Goal: Task Accomplishment & Management: Manage account settings

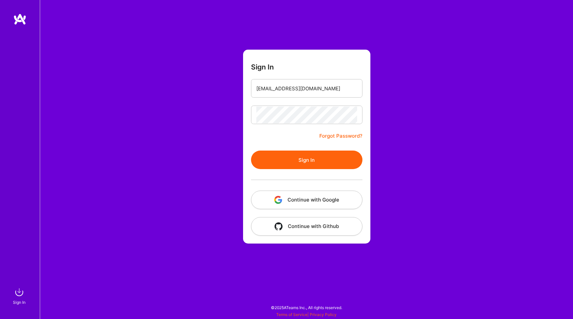
click at [297, 161] on button "Sign In" at bounding box center [306, 160] width 111 height 19
click at [306, 167] on button "Sign In" at bounding box center [306, 160] width 111 height 19
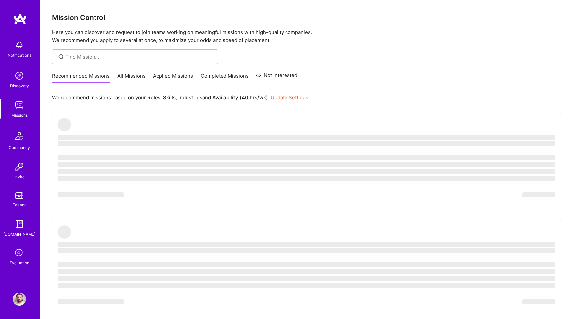
click at [23, 255] on icon at bounding box center [19, 253] width 13 height 13
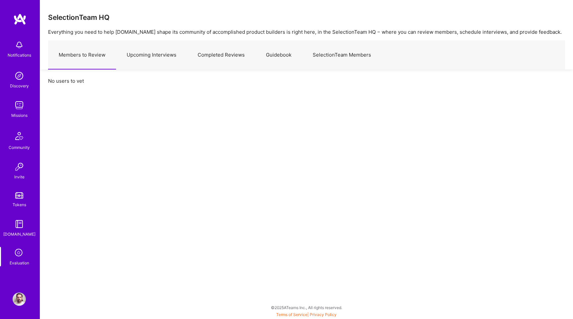
click at [162, 55] on link "Upcoming Interviews" at bounding box center [151, 55] width 71 height 29
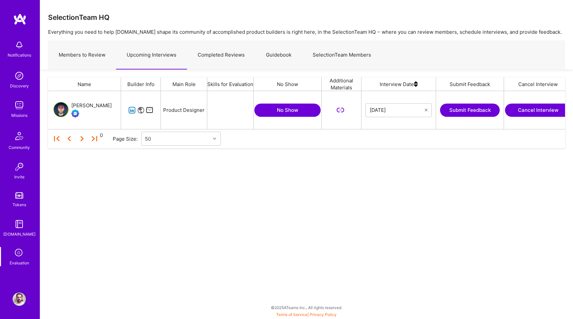
scroll to position [38, 517]
click at [542, 111] on button "Cancel Interview" at bounding box center [538, 110] width 66 height 13
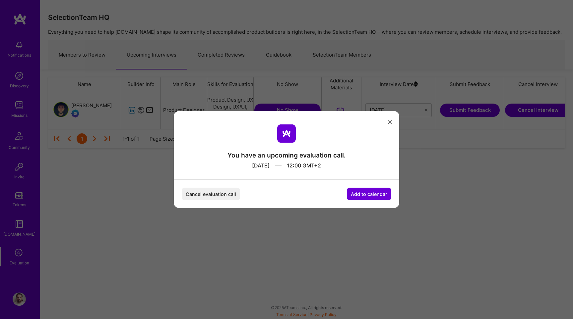
click at [221, 197] on button "Cancel evaluation call" at bounding box center [211, 194] width 58 height 12
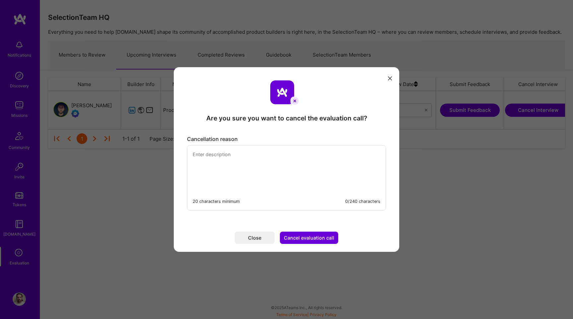
click at [233, 161] on textarea "modal" at bounding box center [286, 168] width 198 height 45
type textarea "Apologies. I won't be able to make it at this time."
click at [294, 236] on button "Cancel evaluation call" at bounding box center [309, 238] width 58 height 12
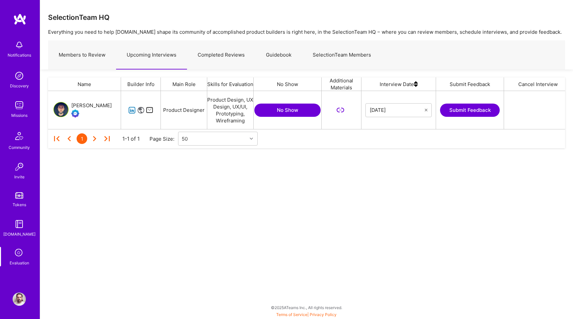
click at [23, 105] on img at bounding box center [19, 105] width 13 height 13
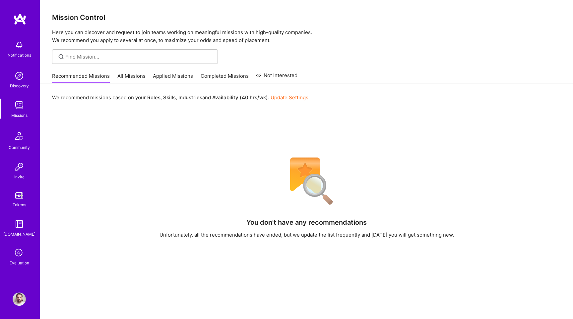
click at [134, 76] on link "All Missions" at bounding box center [131, 78] width 28 height 11
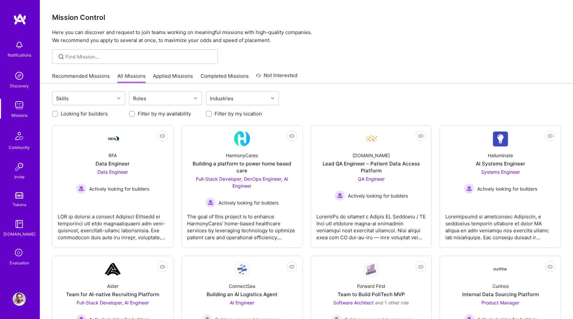
click at [167, 75] on link "Applied Missions" at bounding box center [173, 78] width 40 height 11
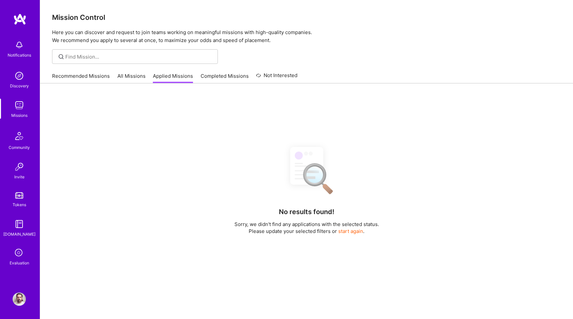
click at [133, 75] on link "All Missions" at bounding box center [131, 78] width 28 height 11
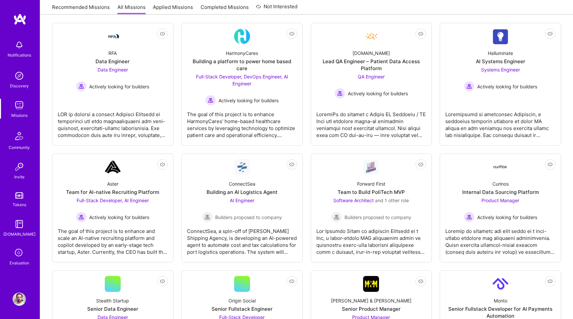
scroll to position [102, 0]
